Goal: Subscribe to service/newsletter

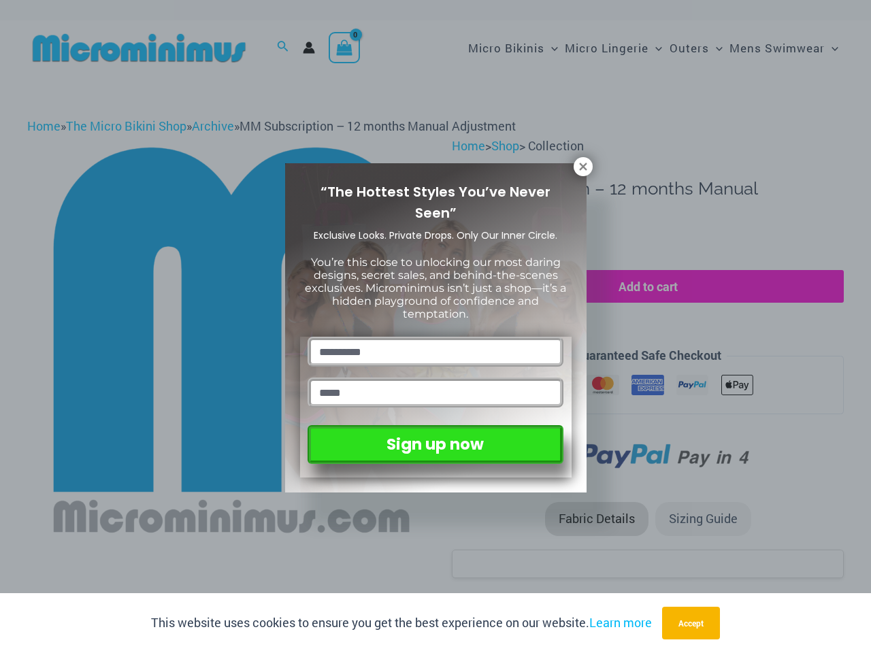
click at [435, 337] on input "text" at bounding box center [435, 352] width 255 height 30
click at [693, 623] on button "Accept" at bounding box center [691, 623] width 58 height 33
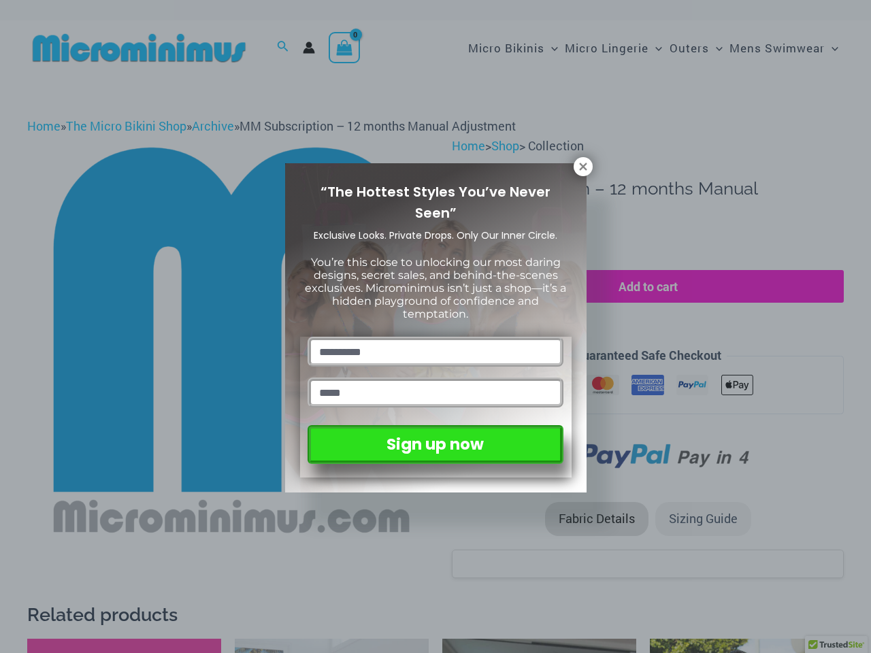
click at [435, 337] on input "text" at bounding box center [435, 352] width 255 height 30
click at [583, 167] on icon at bounding box center [582, 166] width 7 height 7
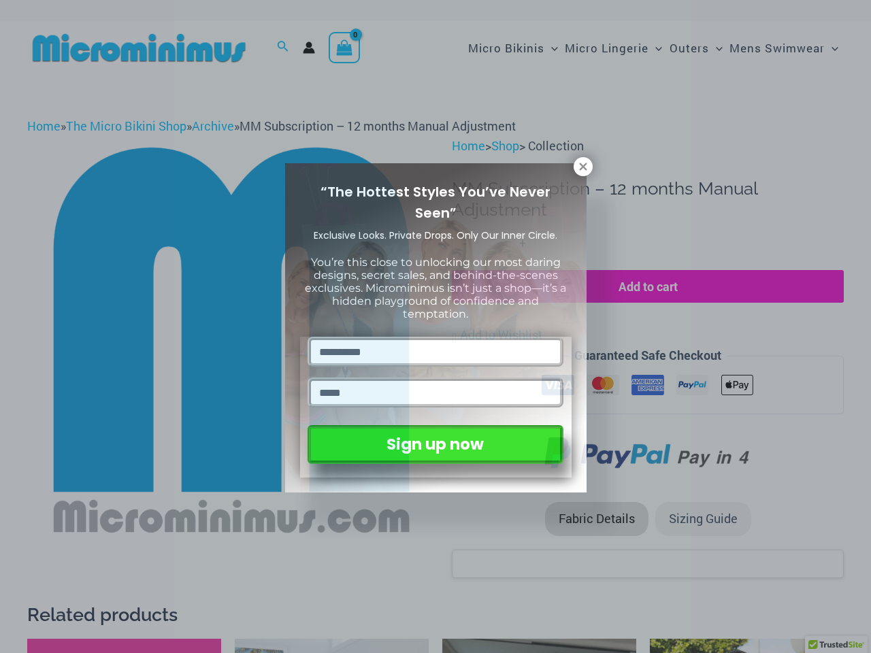
click at [583, 167] on icon at bounding box center [582, 166] width 7 height 7
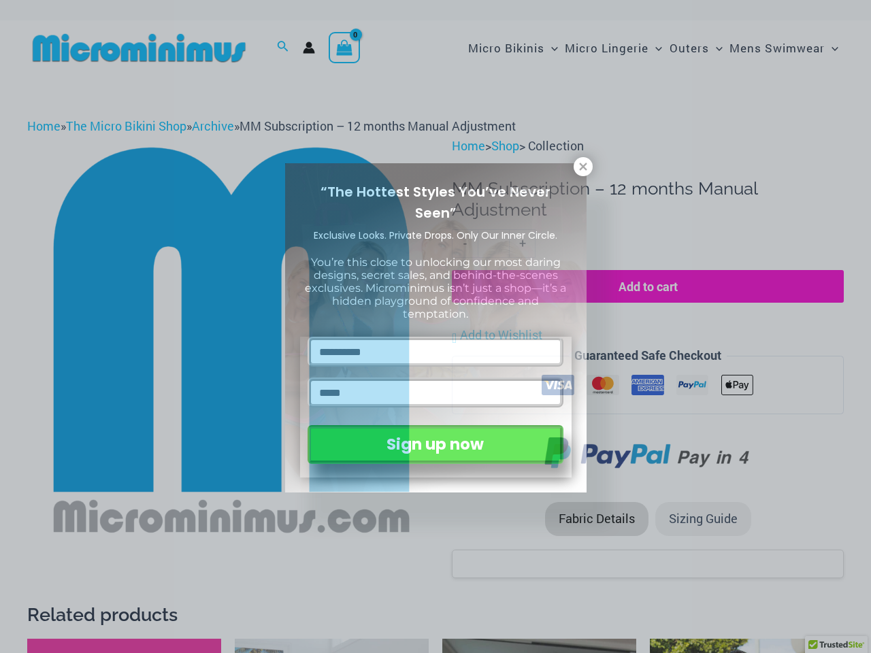
click at [582, 166] on icon at bounding box center [582, 166] width 7 height 7
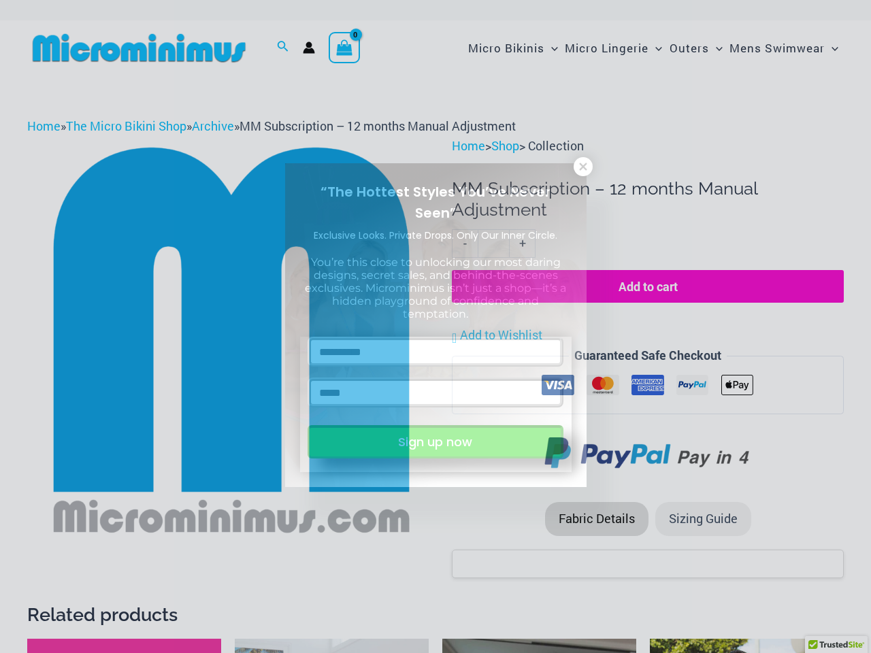
click at [435, 442] on button "Sign up now" at bounding box center [435, 441] width 255 height 33
